Goal: Task Accomplishment & Management: Manage account settings

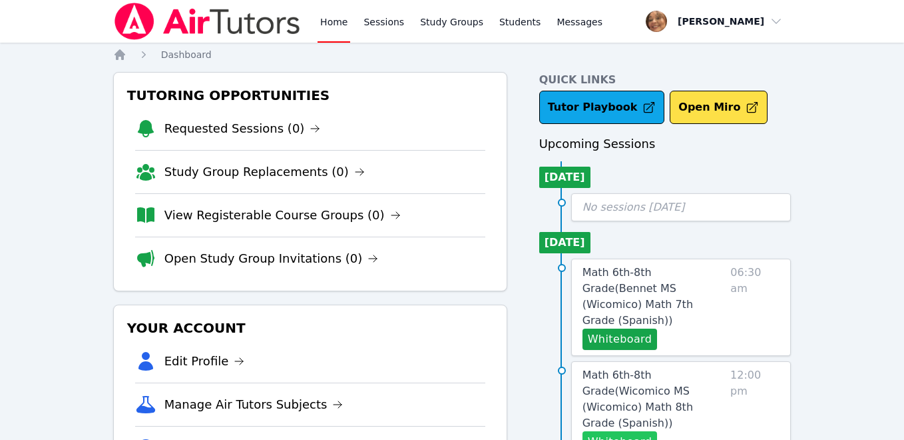
click at [633, 431] on button "Whiteboard" at bounding box center [620, 441] width 75 height 21
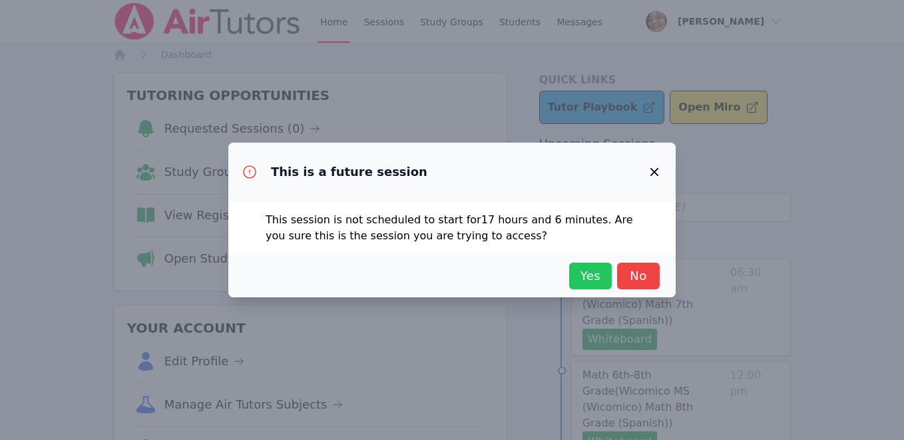
click at [593, 278] on span "Yes" at bounding box center [590, 275] width 29 height 19
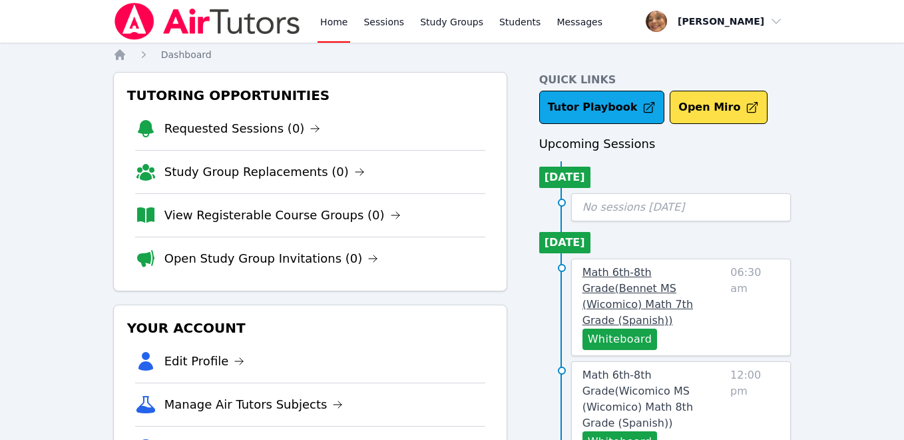
click at [644, 272] on span "Math 6th-8th Grade ( Bennet MS (Wicomico) Math 7th Grade (Spanish) )" at bounding box center [638, 296] width 111 height 61
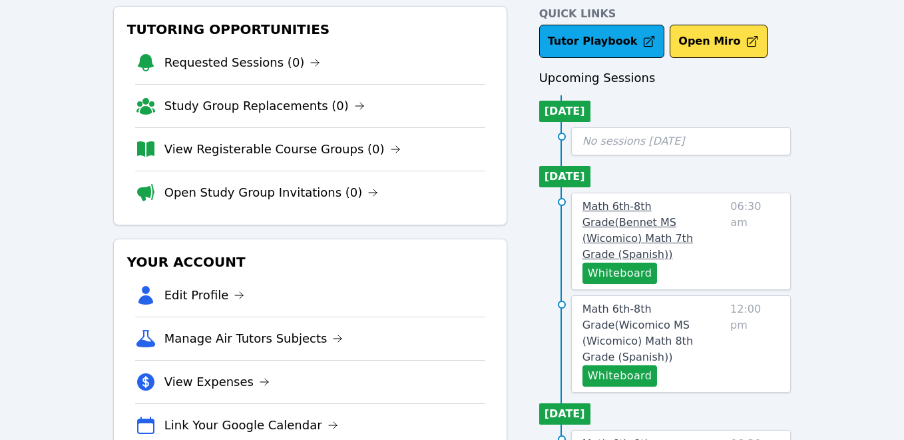
scroll to position [67, 0]
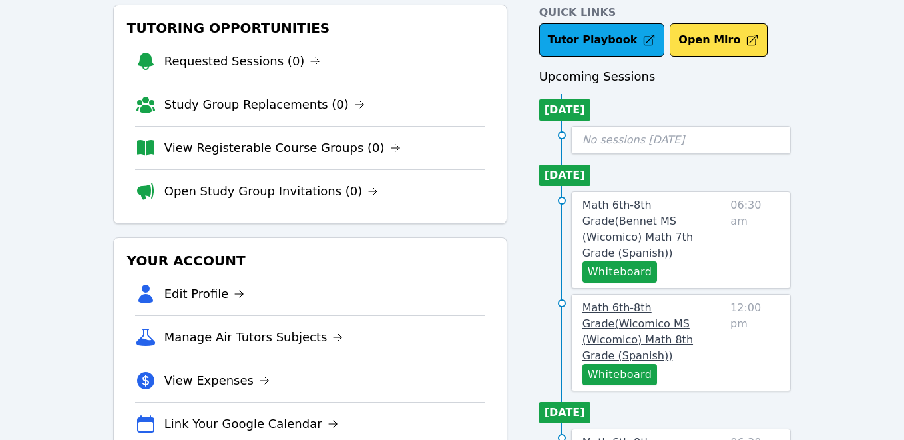
click at [647, 301] on span "Math 6th-8th Grade ( Wicomico MS (Wicomico) Math 8th Grade (Spanish) )" at bounding box center [638, 331] width 111 height 61
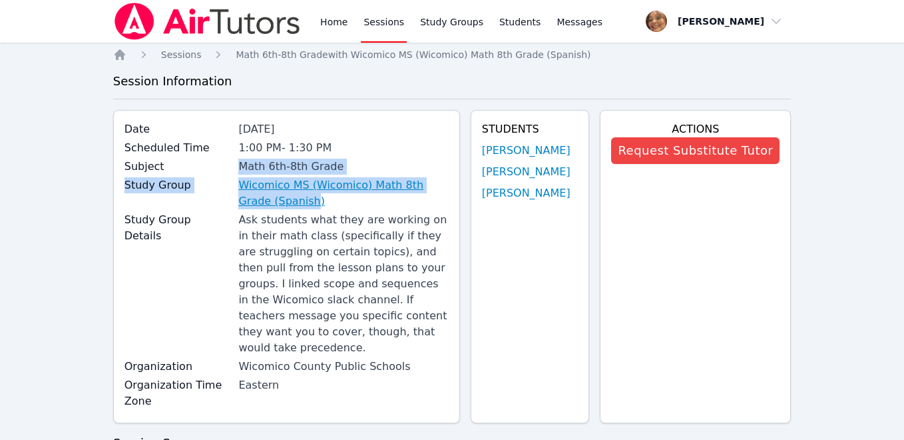
drag, startPoint x: 203, startPoint y: 172, endPoint x: 306, endPoint y: 206, distance: 108.0
click at [306, 206] on div "Date [DATE] Scheduled Time 1:00 PM - 1:30 PM Subject Math 6th-8th Grade Study G…" at bounding box center [286, 266] width 347 height 313
drag, startPoint x: 226, startPoint y: 178, endPoint x: 323, endPoint y: 206, distance: 101.0
click at [323, 206] on div "Study Group Wicomico MS (Wicomico) Math 8th Grade (Spanish)" at bounding box center [287, 194] width 324 height 35
copy div "Wicomico MS (Wicomico) Math 8th Grade (Spanish)"
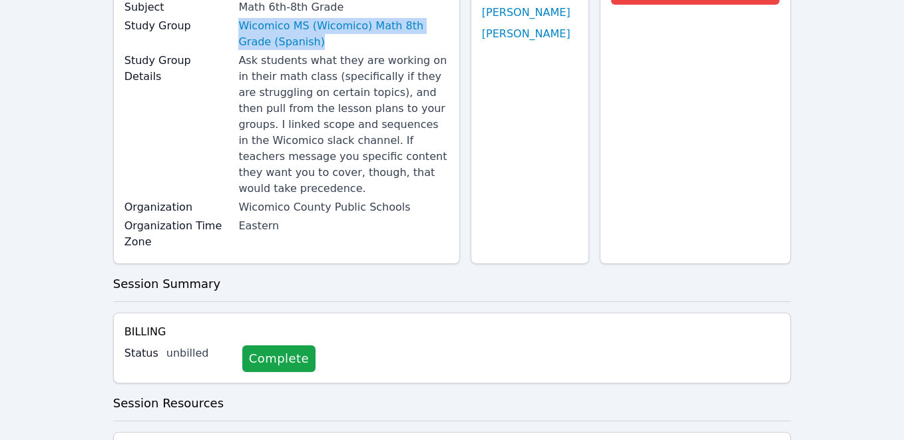
scroll to position [187, 0]
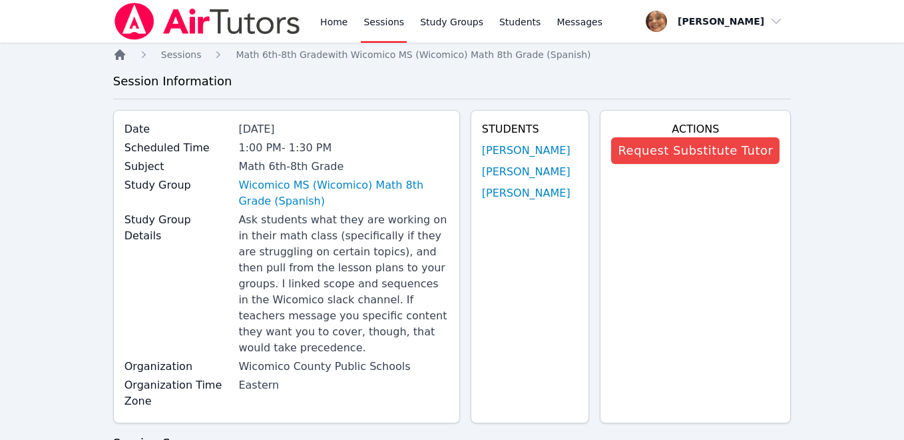
click at [117, 55] on icon "Breadcrumb" at bounding box center [120, 54] width 11 height 11
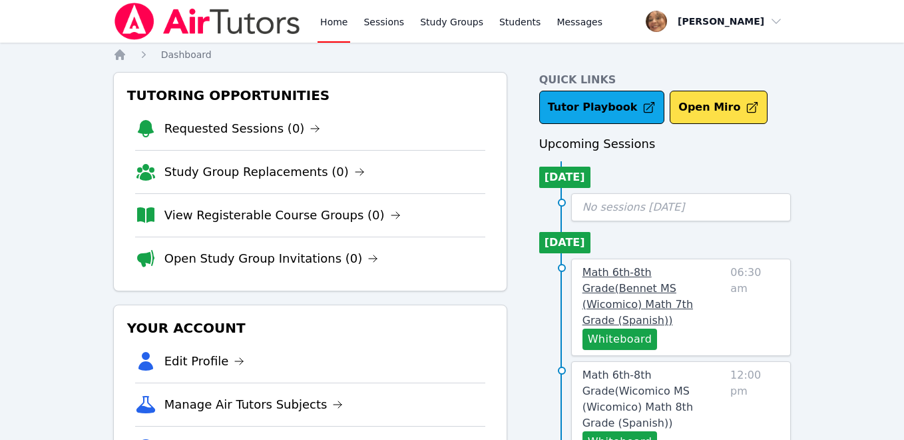
click at [636, 286] on span "Math 6th-8th Grade ( Bennet MS (Wicomico) Math 7th Grade (Spanish) )" at bounding box center [638, 296] width 111 height 61
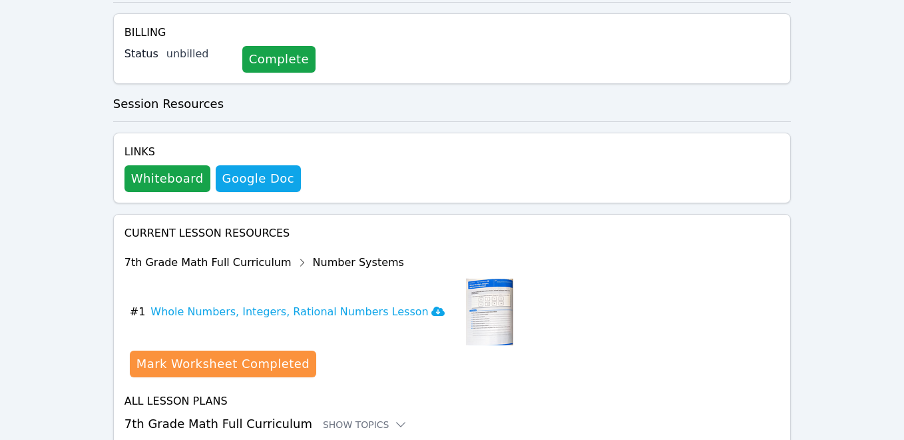
scroll to position [512, 0]
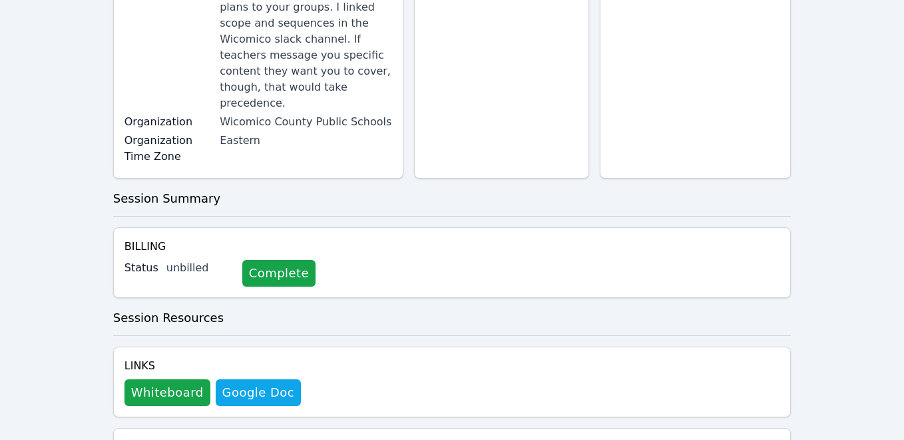
scroll to position [296, 0]
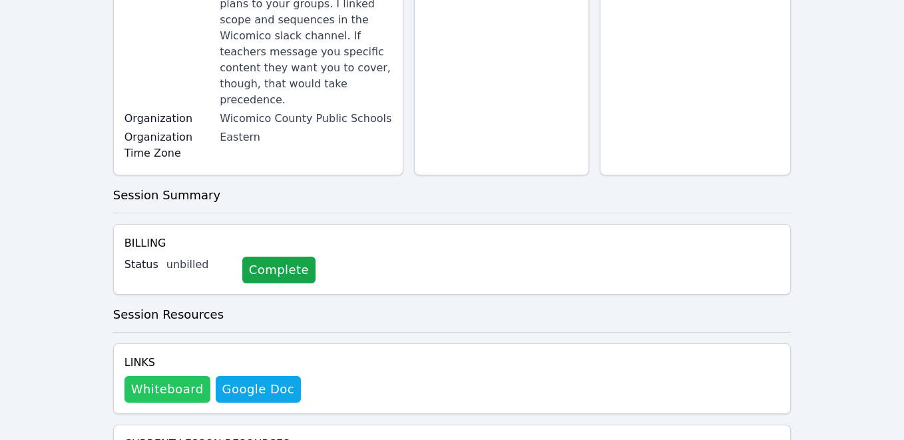
click at [182, 376] on button "Whiteboard" at bounding box center [168, 389] width 86 height 27
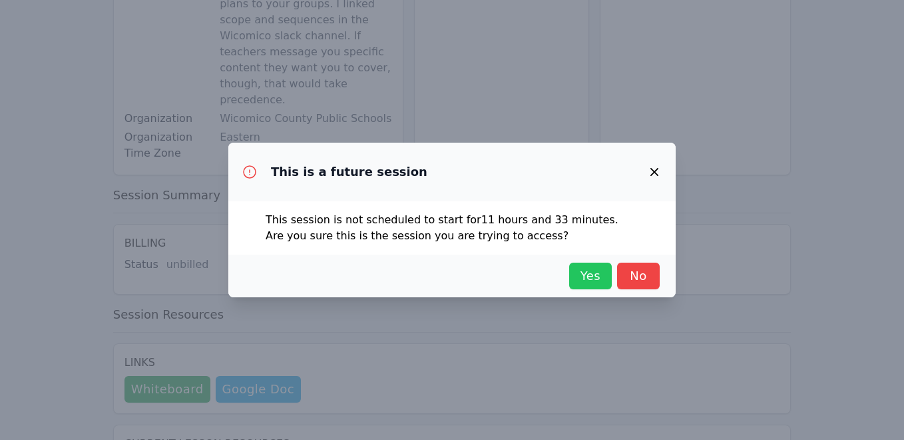
click at [595, 268] on span "Yes" at bounding box center [590, 275] width 29 height 19
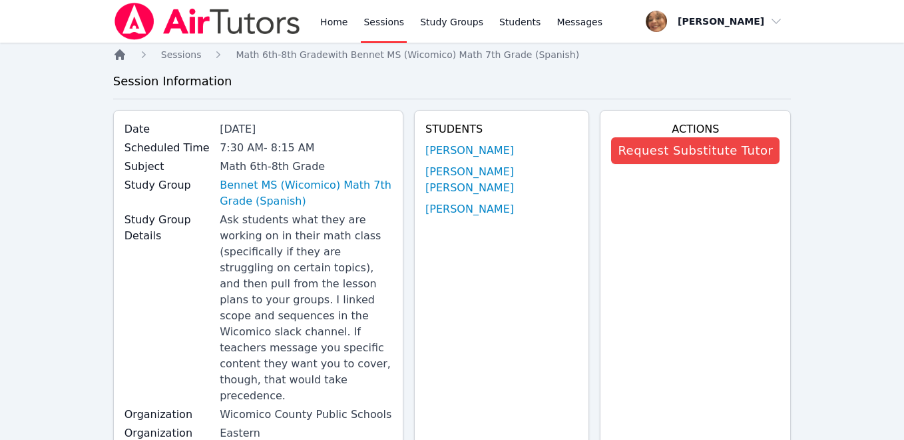
click at [120, 53] on icon "Breadcrumb" at bounding box center [120, 54] width 11 height 11
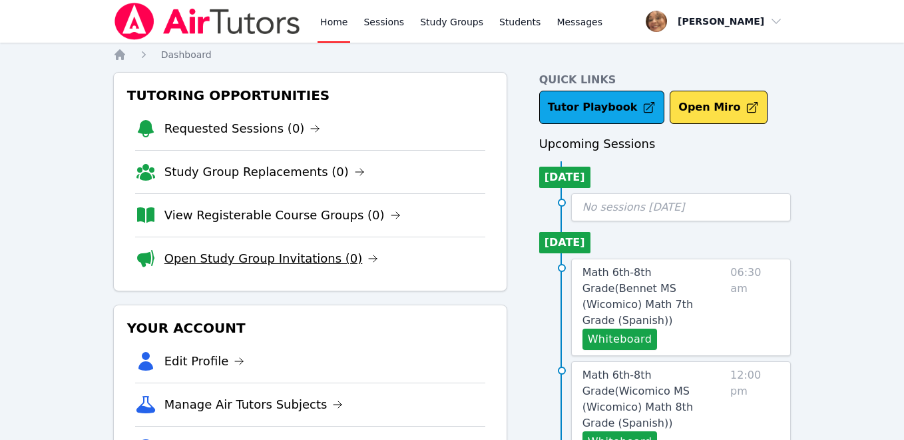
click at [230, 256] on link "Open Study Group Invitations (0)" at bounding box center [271, 258] width 214 height 19
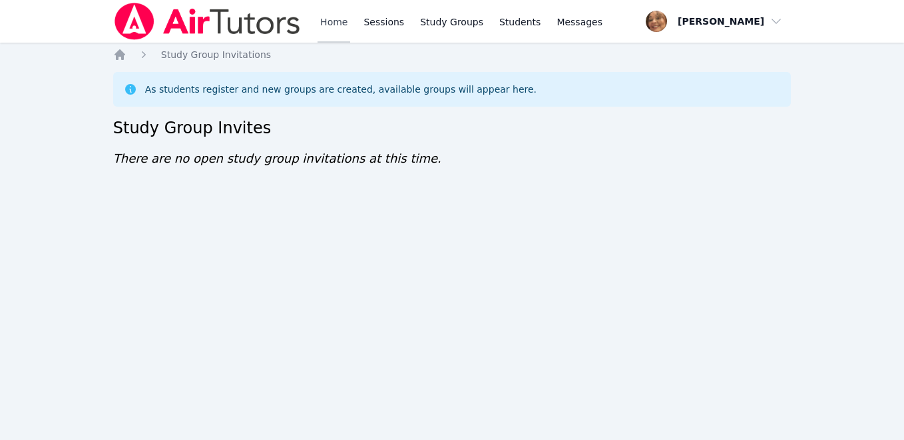
click at [331, 24] on link "Home" at bounding box center [334, 21] width 33 height 43
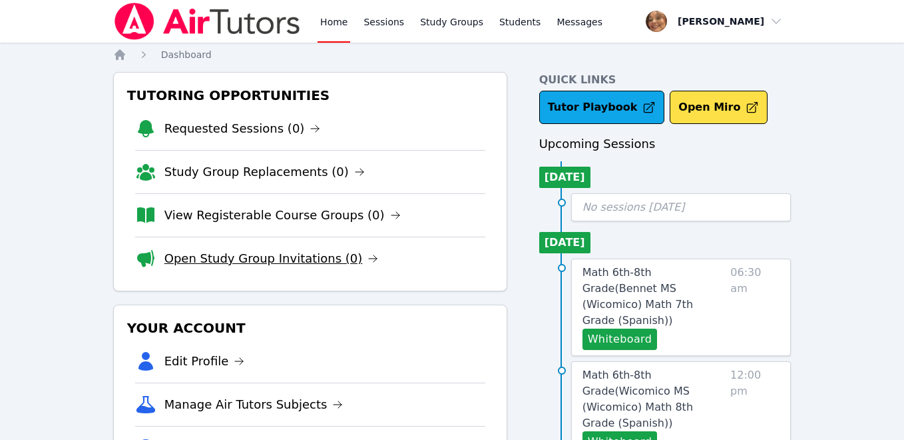
click at [220, 255] on link "Open Study Group Invitations (0)" at bounding box center [271, 258] width 214 height 19
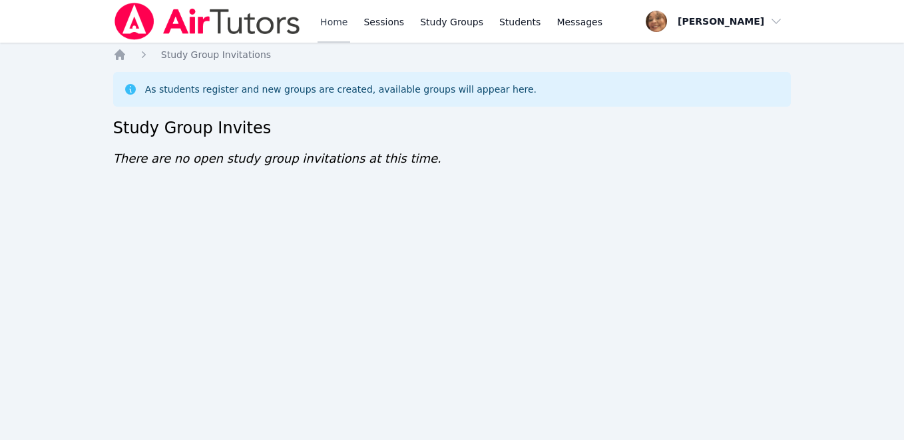
click at [328, 19] on link "Home" at bounding box center [334, 21] width 33 height 43
